Goal: Check status: Check status

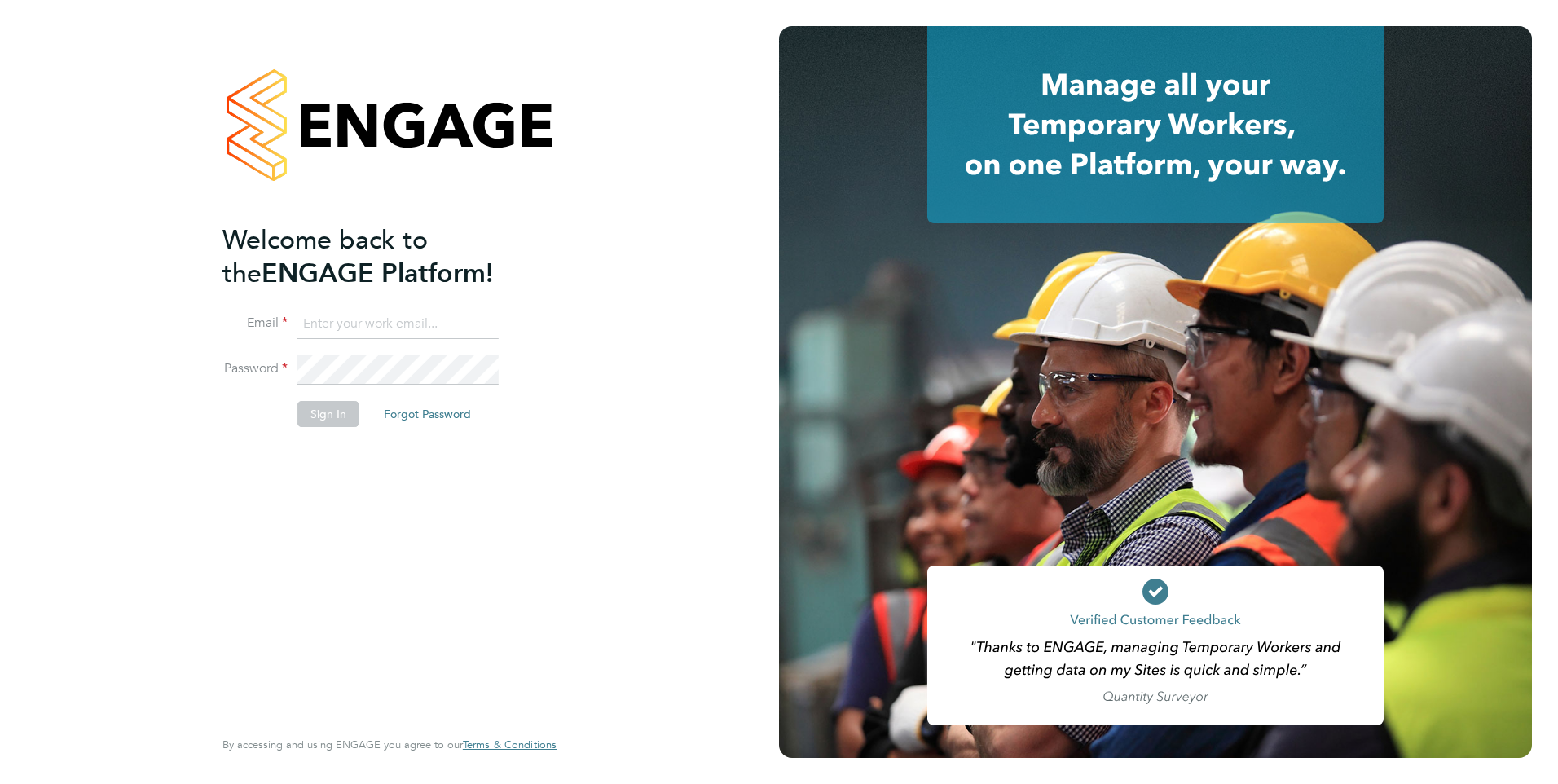
type input "codonovan@skilledcareers.co.uk"
click at [331, 424] on button "Sign In" at bounding box center [328, 414] width 62 height 26
